Goal: Task Accomplishment & Management: Complete application form

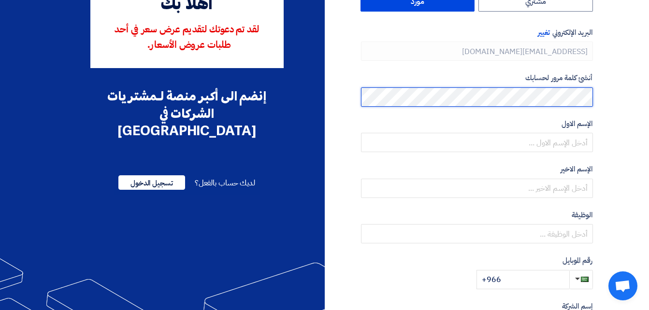
scroll to position [48, 0]
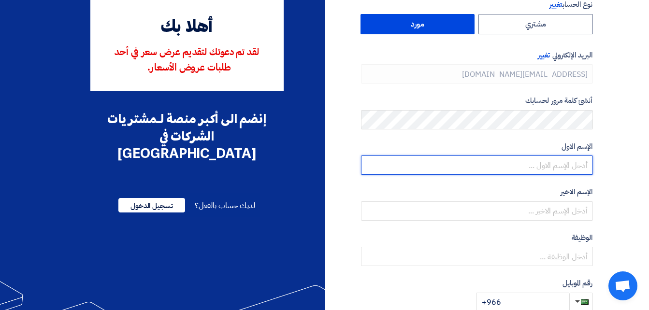
click at [538, 170] on input "text" at bounding box center [477, 165] width 232 height 19
type input "l"
type input "منتصر"
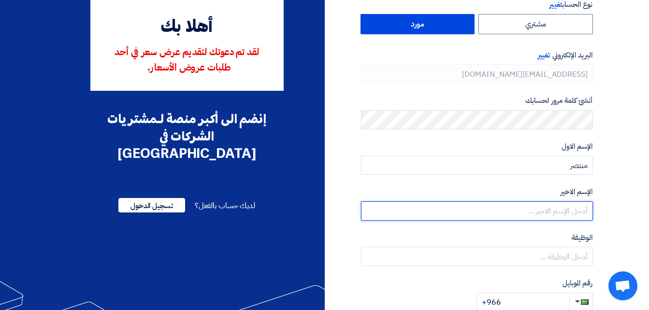
click at [567, 209] on input "text" at bounding box center [477, 211] width 232 height 19
type input "وراق"
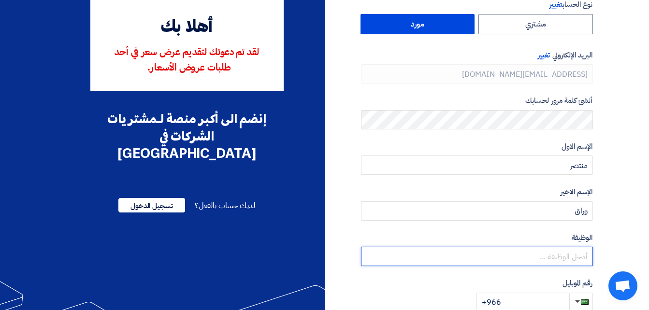
click at [565, 257] on input "text" at bounding box center [477, 256] width 232 height 19
type input "مندوب مبيعات"
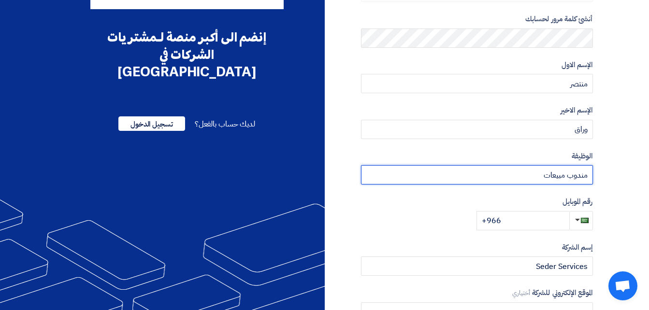
scroll to position [145, 0]
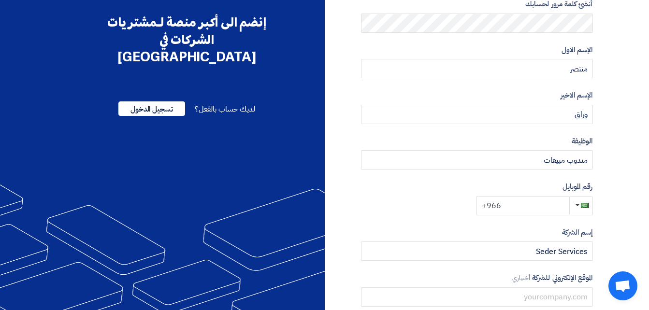
click at [540, 209] on input "+966" at bounding box center [523, 205] width 93 height 19
click at [578, 205] on span "button" at bounding box center [577, 205] width 5 height 2
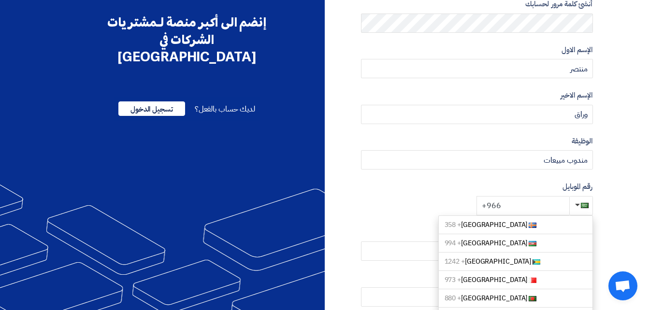
click at [526, 208] on input "+966" at bounding box center [523, 205] width 93 height 19
click at [542, 208] on input "+966" at bounding box center [523, 205] width 93 height 19
click at [485, 181] on form "نوع الحساب تغيير مشتري مورد البريد الإلكتروني تغيير [EMAIL_ADDRESS][DOMAIN_NAME…" at bounding box center [477, 58] width 232 height 313
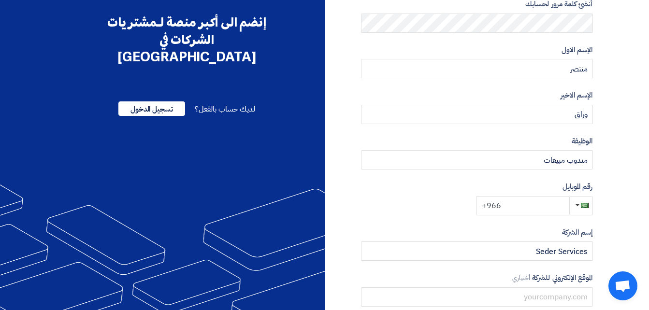
click at [517, 206] on input "+966" at bounding box center [523, 205] width 93 height 19
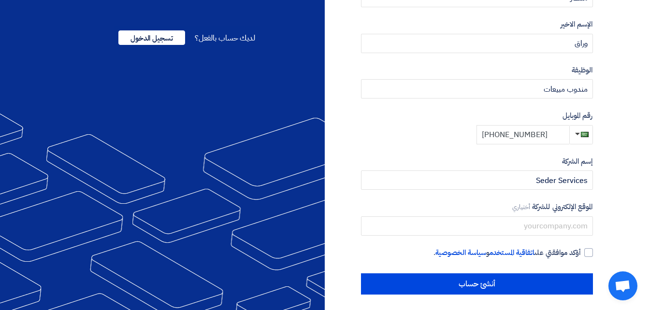
scroll to position [220, 0]
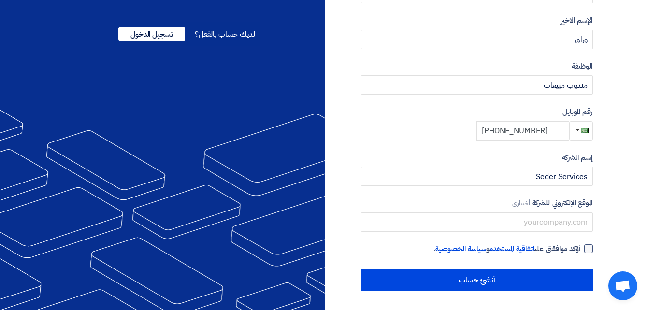
type input "[PHONE_NUMBER]"
click at [591, 248] on div at bounding box center [589, 249] width 9 height 9
click at [582, 248] on input "أؤكد موافقتي على اتفاقية المستخدم و سياسة الخصوصية ." at bounding box center [466, 253] width 232 height 19
checkbox input "true"
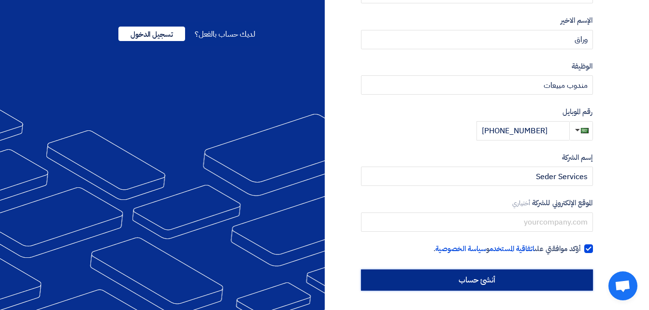
click at [507, 284] on input "أنشئ حساب" at bounding box center [477, 280] width 232 height 21
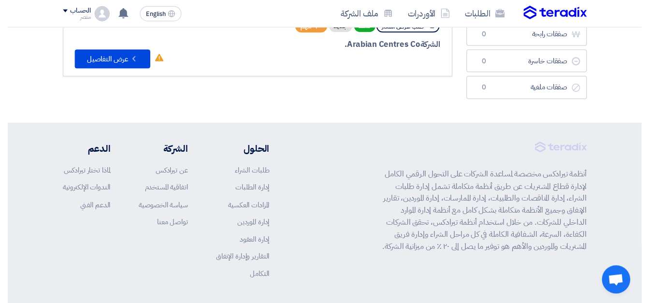
scroll to position [18, 0]
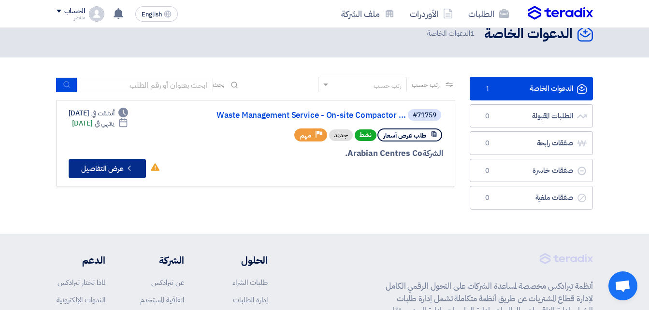
click at [95, 172] on button "Check details عرض التفاصيل" at bounding box center [107, 168] width 77 height 19
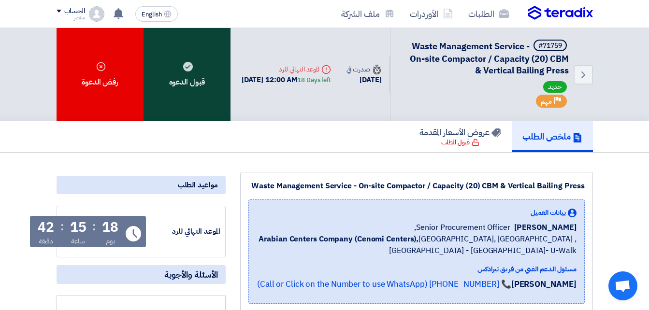
click at [198, 88] on div "قبول الدعوه" at bounding box center [187, 74] width 87 height 93
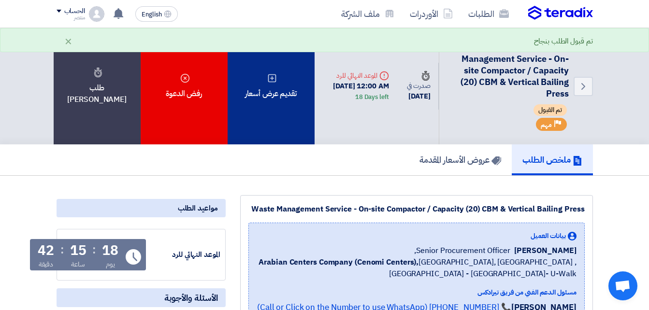
click at [279, 101] on div "تقديم عرض أسعار" at bounding box center [271, 86] width 87 height 117
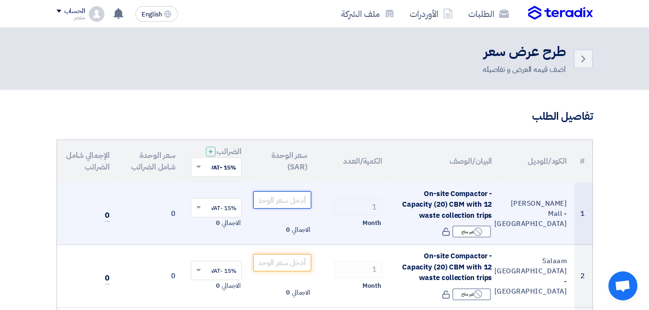
click at [283, 205] on input "number" at bounding box center [282, 199] width 58 height 17
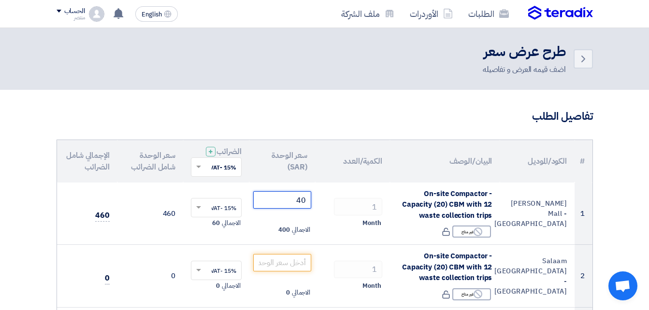
type input "4"
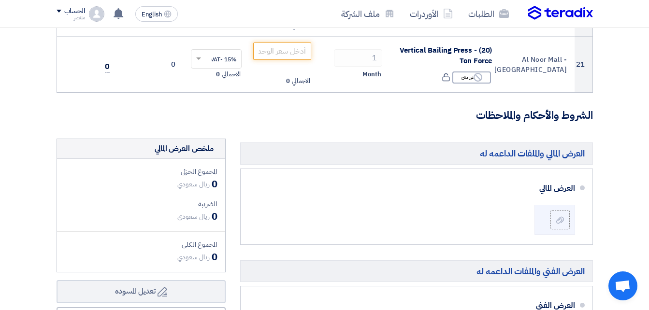
scroll to position [1354, 0]
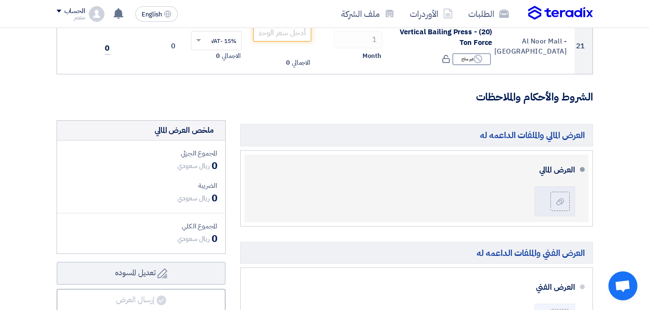
click at [399, 186] on div "العرض المالي" at bounding box center [413, 189] width 323 height 60
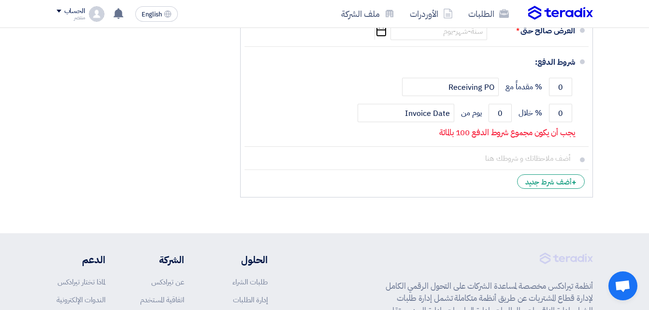
scroll to position [1739, 0]
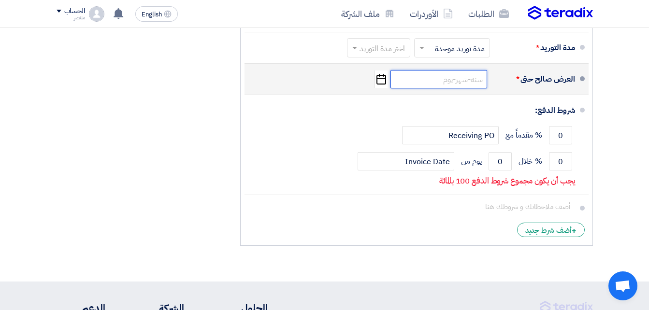
click at [444, 81] on input at bounding box center [439, 79] width 97 height 18
